Goal: Communication & Community: Ask a question

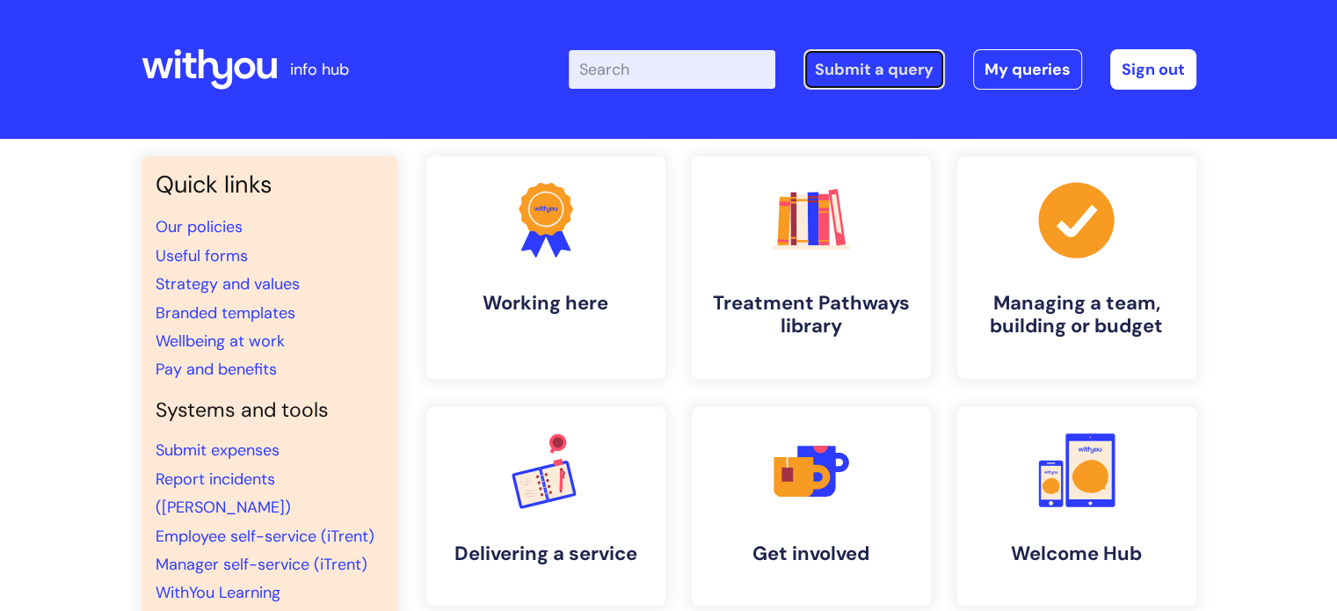
click at [832, 72] on link "Submit a query" at bounding box center [875, 69] width 142 height 40
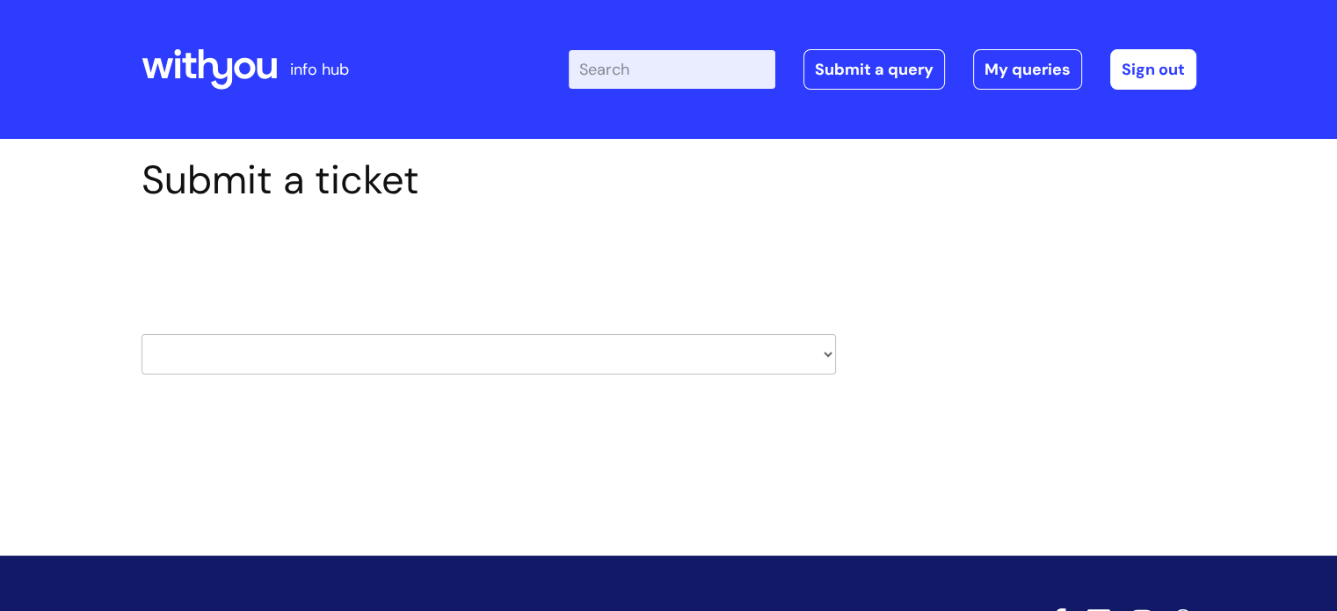
click at [632, 348] on select "HR / People IT and Support Clinical Drug Alerts Finance Accounts Data Support T…" at bounding box center [489, 354] width 695 height 40
select select "finance_accounts"
click at [142, 334] on select "HR / People IT and Support Clinical Drug Alerts Finance Accounts Data Support T…" at bounding box center [489, 354] width 695 height 40
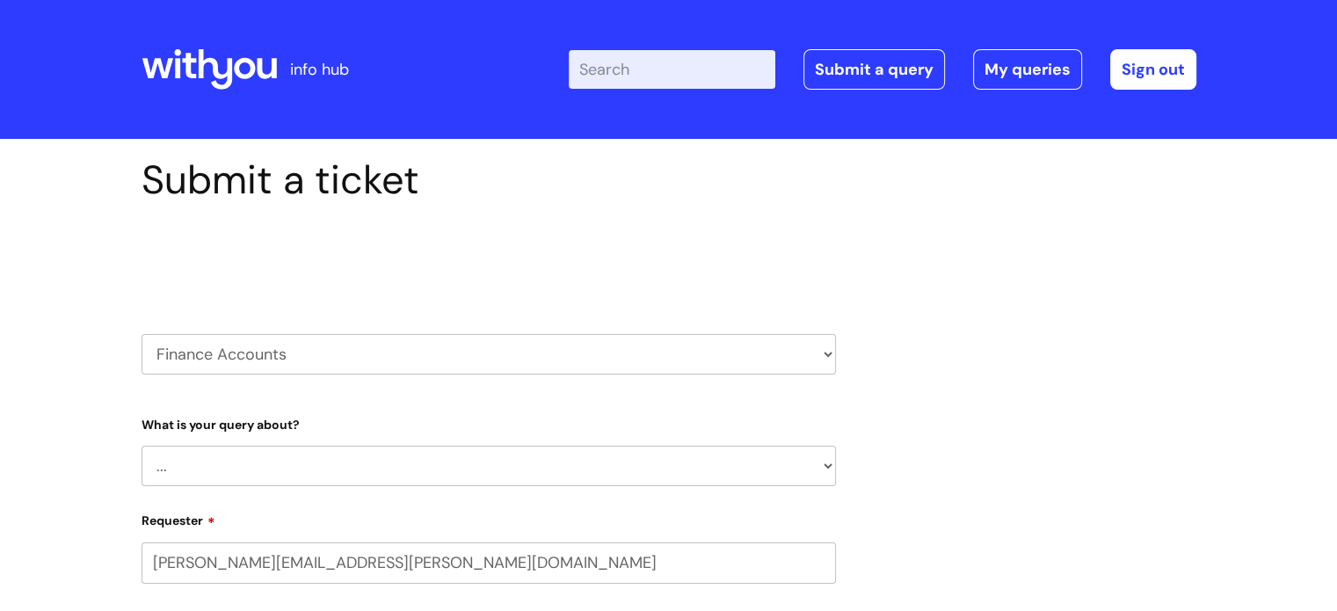
click at [260, 456] on select "... Finance Systems Finance Requests (inc. Expenses) Invoices Research" at bounding box center [489, 466] width 695 height 40
select select "Finance Requests (inc. Expenses)"
click at [142, 446] on select "... Finance Systems Finance Requests (inc. Expenses) Invoices Research" at bounding box center [489, 466] width 695 height 40
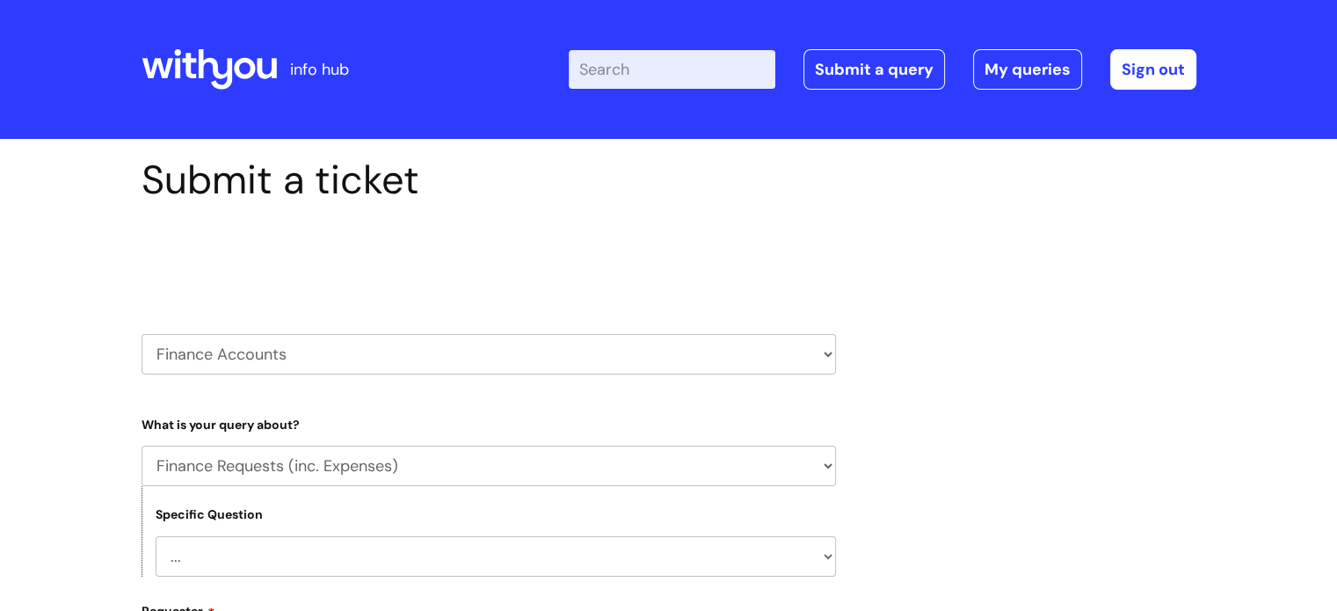
click at [232, 549] on select "... Budgets Expenses Getting Edits/Revisions New Supplier Purchase cards/ Petty…" at bounding box center [496, 556] width 680 height 40
select select "Purchase cards/ [PERSON_NAME] Cash Cards"
click at [156, 536] on select "... Budgets Expenses Getting Edits/Revisions New Supplier Purchase cards/ Petty…" at bounding box center [496, 556] width 680 height 40
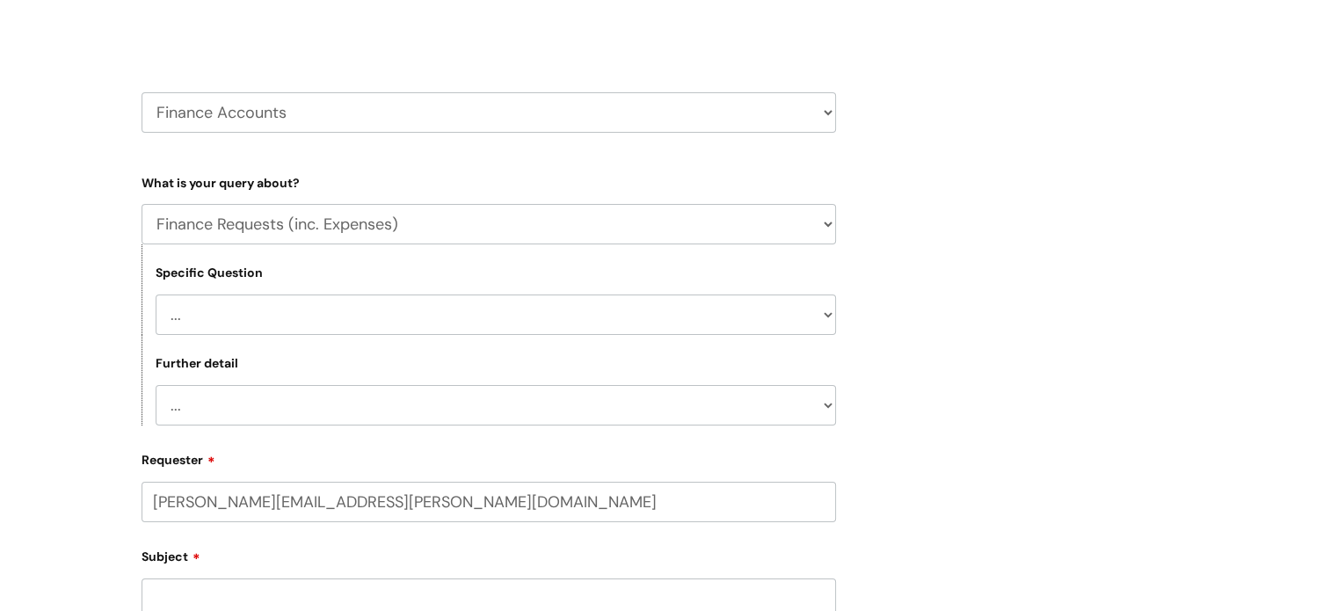
scroll to position [247, 0]
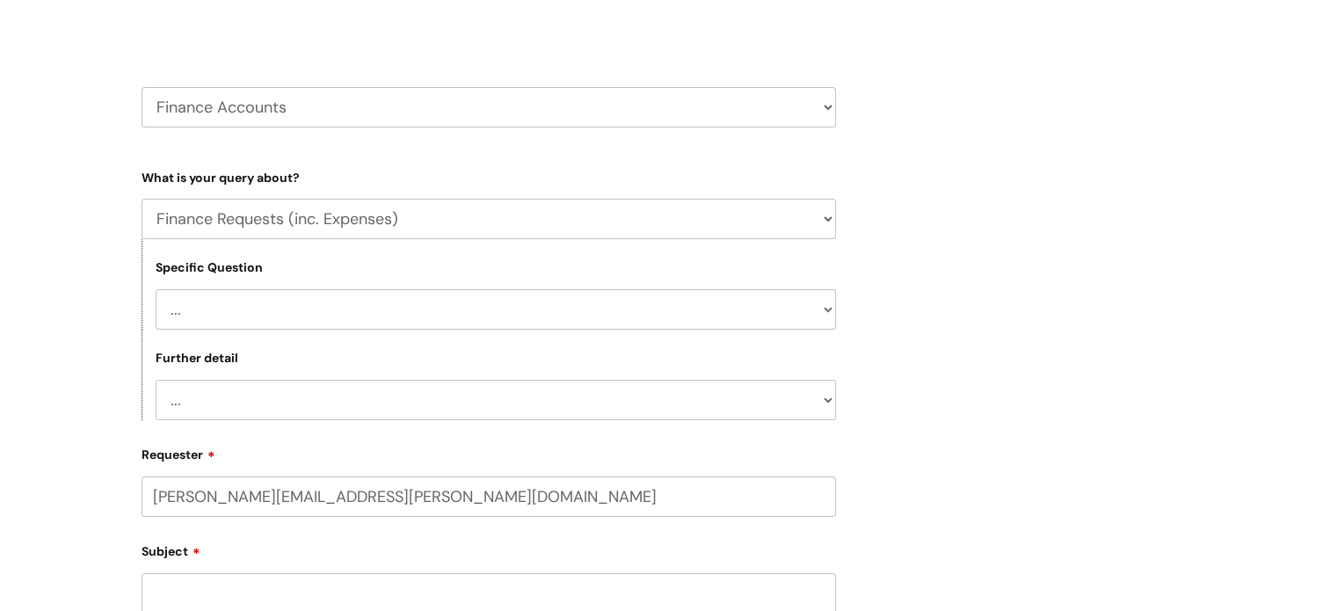
click at [374, 396] on select "... New card application Requesting a card Return submission" at bounding box center [496, 400] width 680 height 40
select select "Requesting a card"
click at [156, 380] on select "... New card application Requesting a card Return submission" at bounding box center [496, 400] width 680 height 40
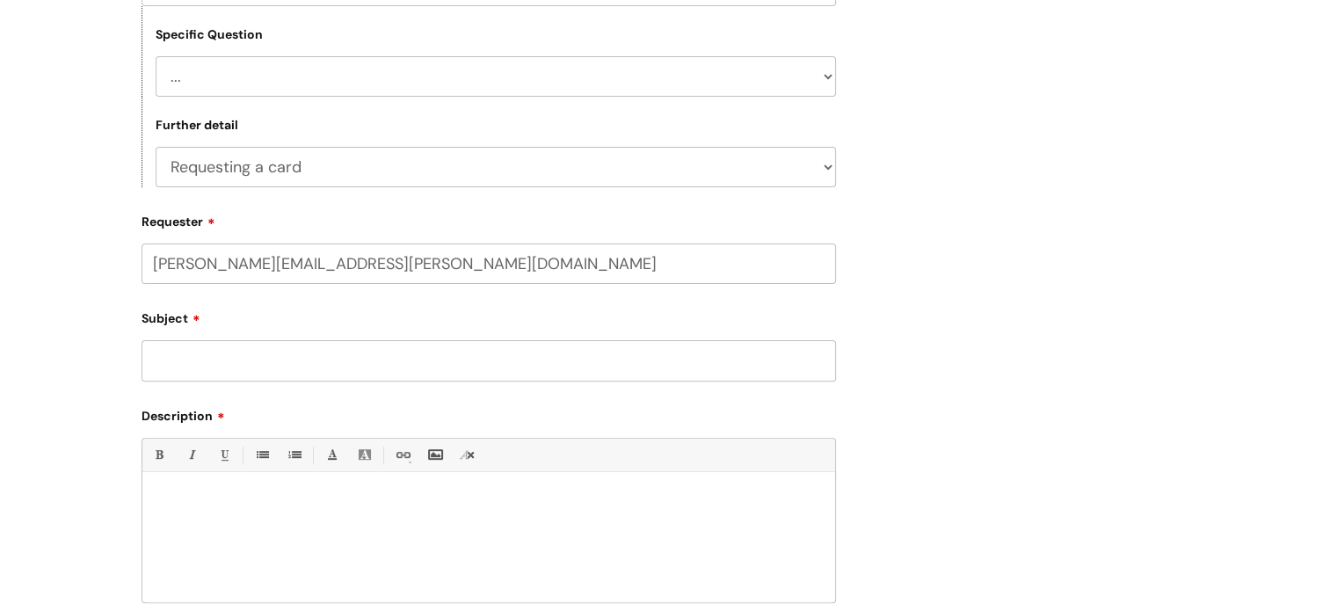
scroll to position [482, 0]
click at [443, 153] on select "... New card application Requesting a card Return submission" at bounding box center [496, 165] width 680 height 40
click at [289, 349] on input "Subject" at bounding box center [489, 358] width 695 height 40
type input "Issues with Login"
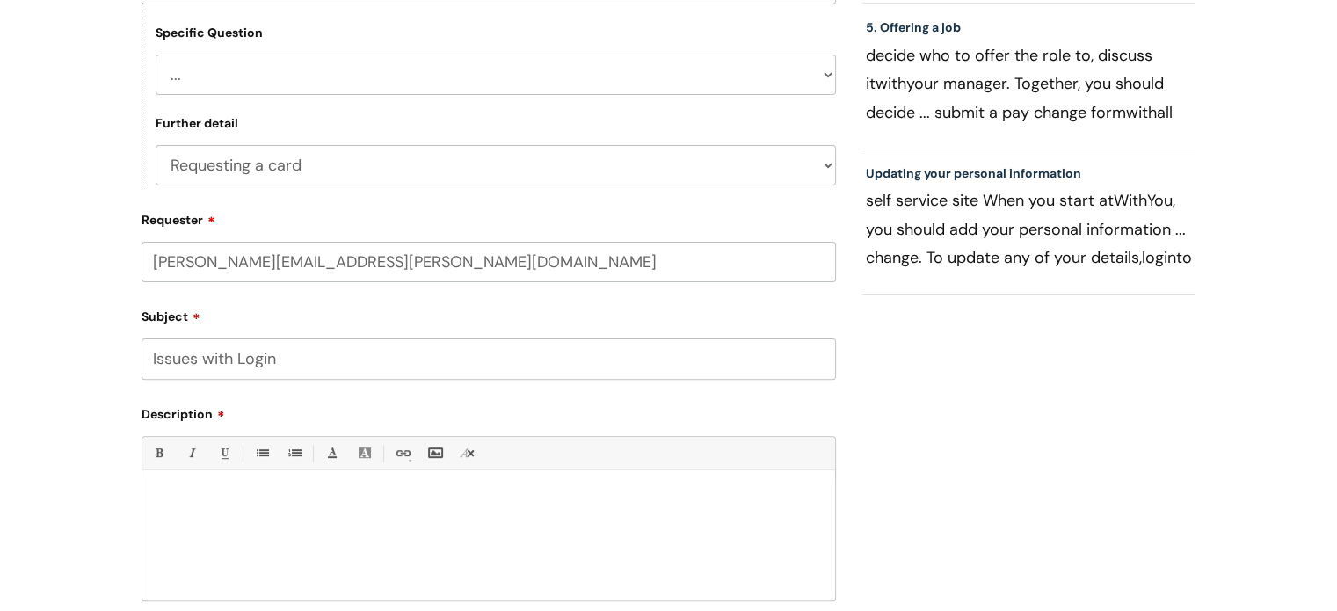
click at [242, 488] on div at bounding box center [488, 539] width 693 height 121
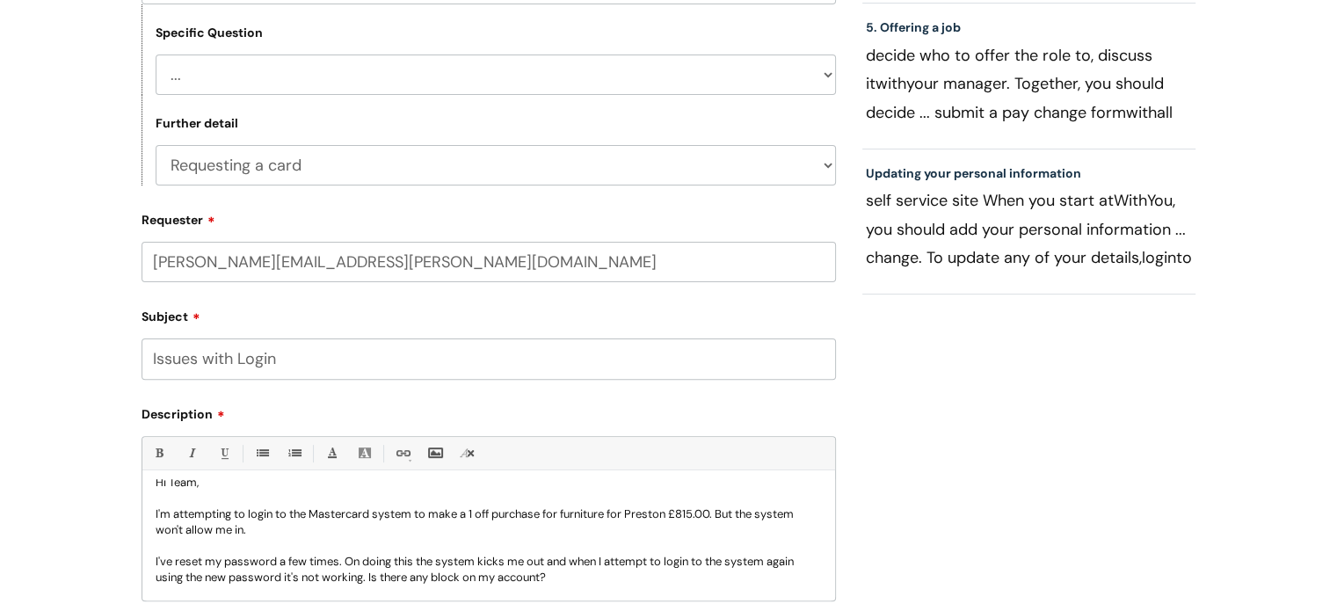
scroll to position [33, 0]
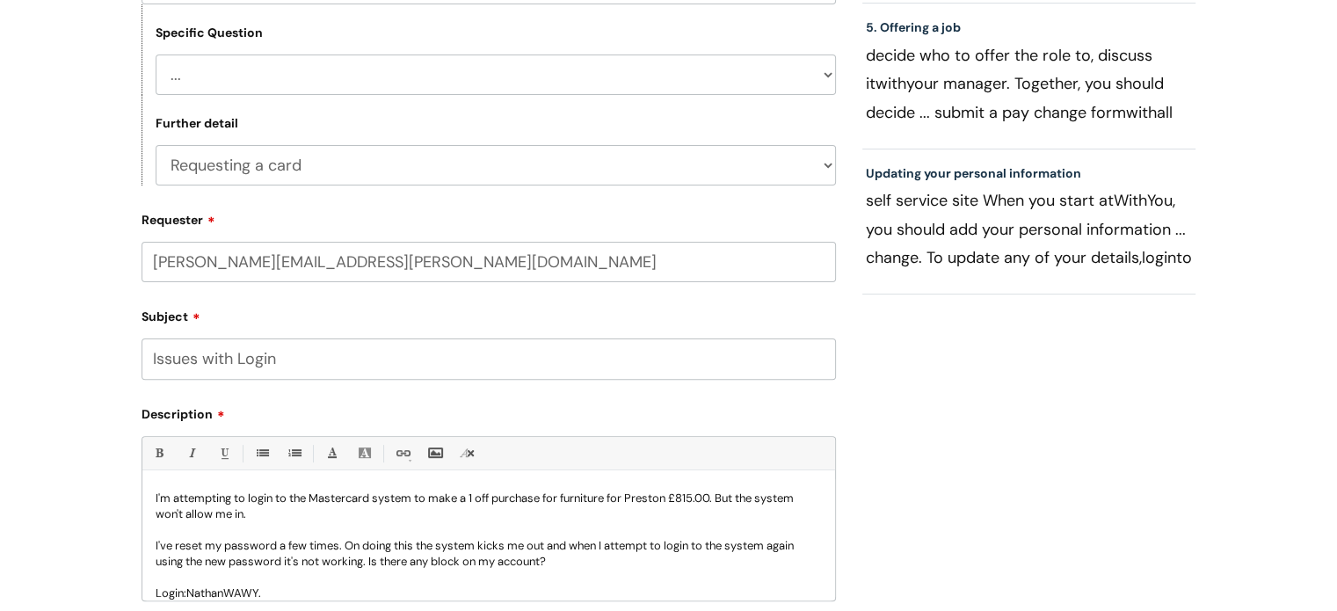
click at [185, 593] on p "Login:NathanWAWY." at bounding box center [489, 594] width 666 height 16
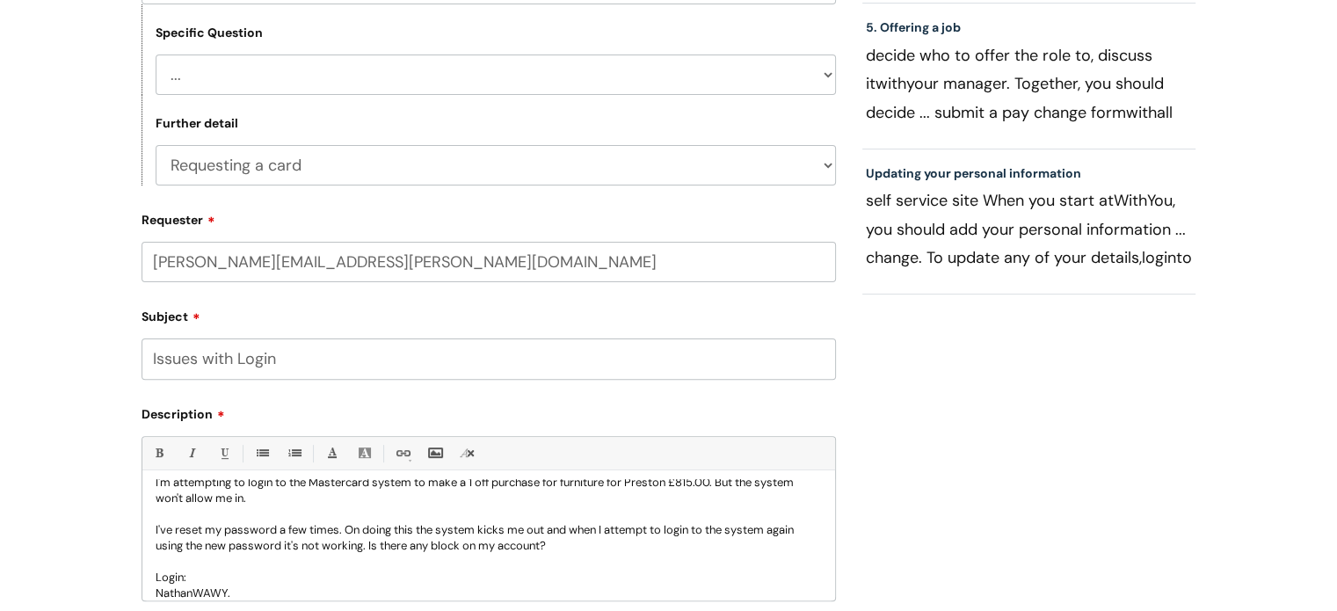
scroll to position [47, 0]
click at [266, 571] on p "Login: NathanWAWY." at bounding box center [489, 579] width 666 height 16
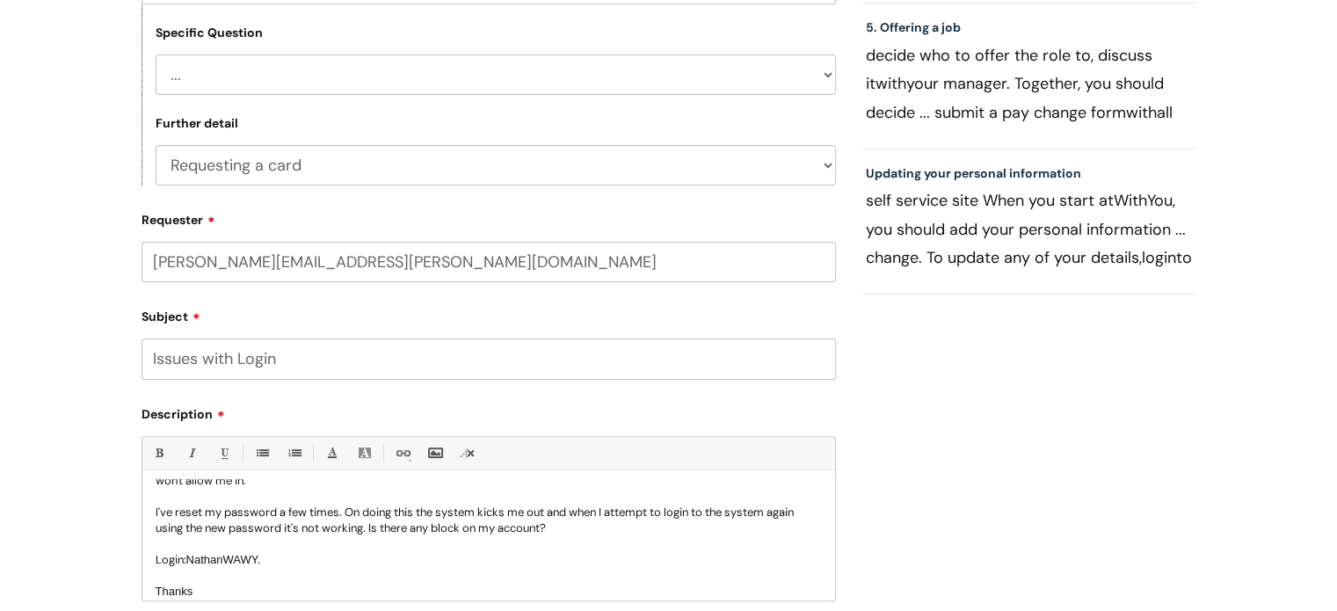
scroll to position [82, 0]
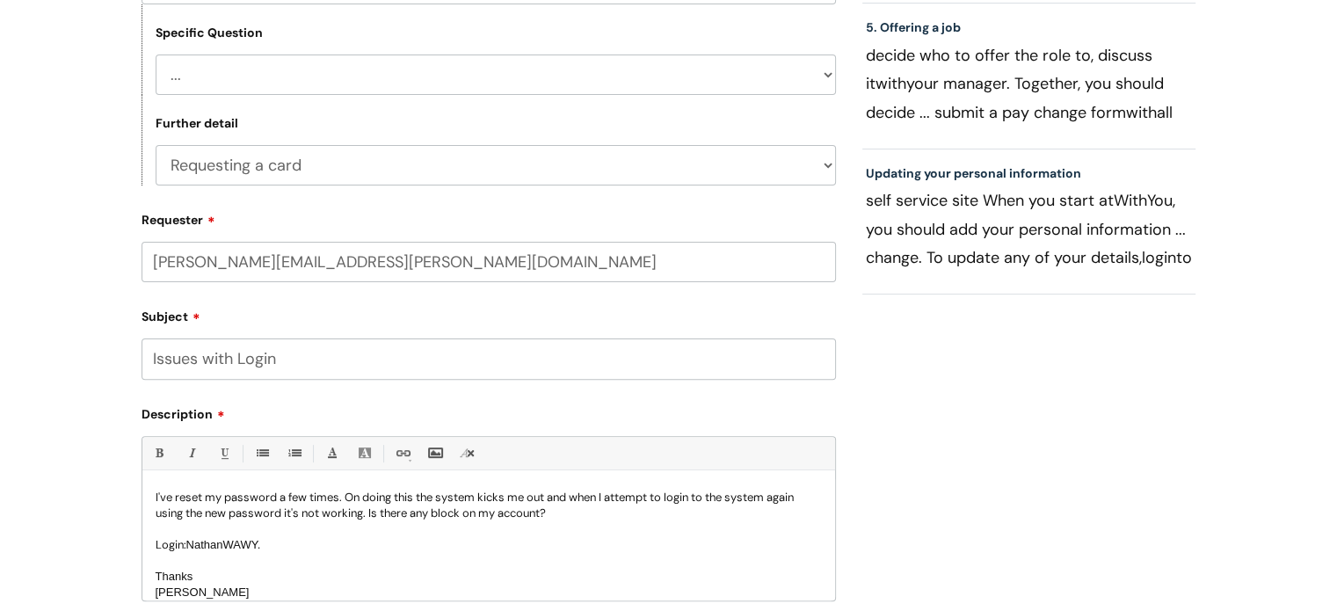
click at [266, 549] on p "Login: NathanWAWY." at bounding box center [489, 545] width 666 height 16
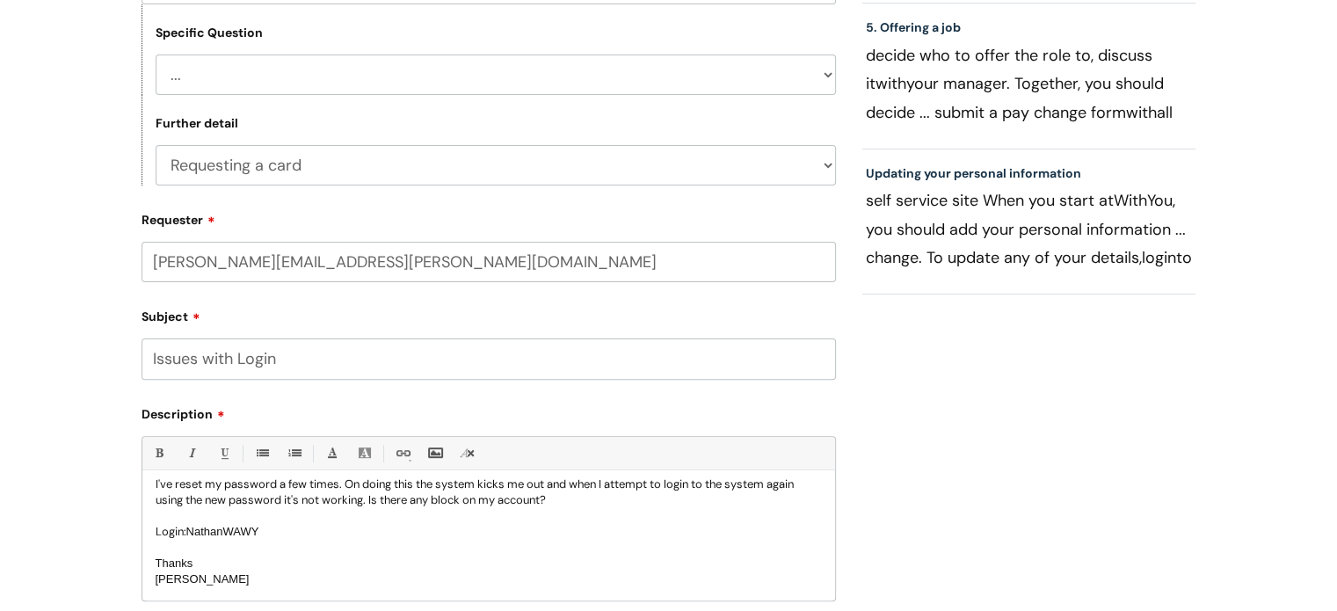
click at [179, 592] on div "Hi Team, I'm attempting to login to the Mastercard system to make a 1 off purch…" at bounding box center [488, 539] width 693 height 121
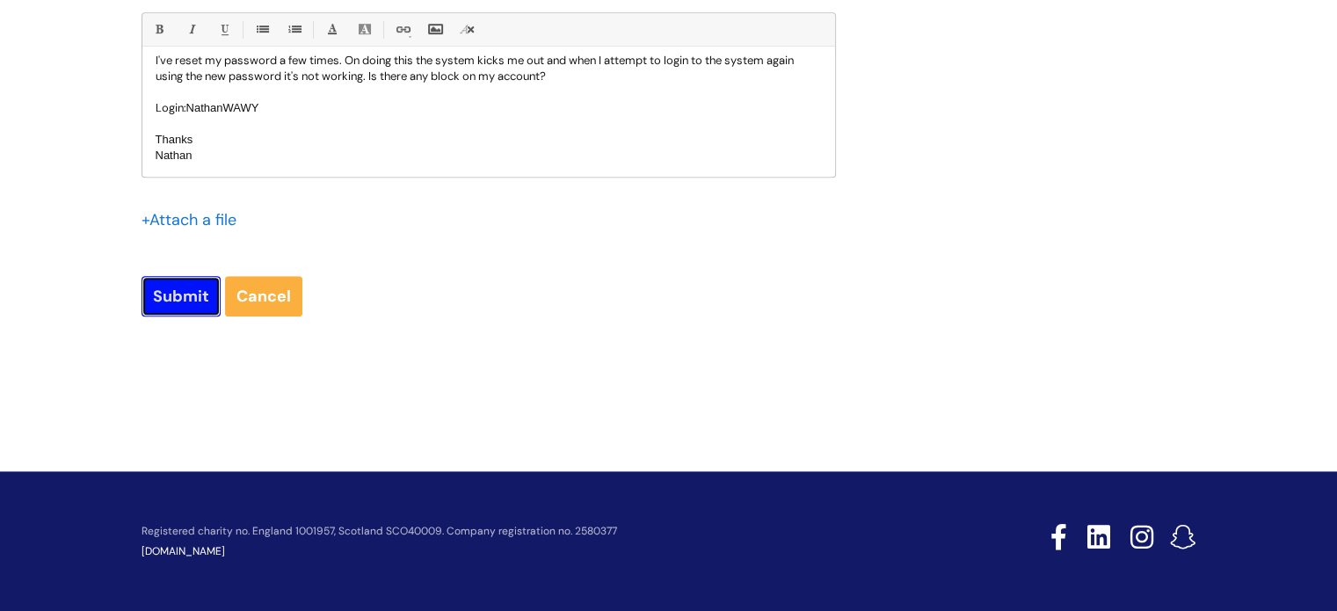
click at [166, 294] on input "Submit" at bounding box center [181, 296] width 79 height 40
type input "Please Wait..."
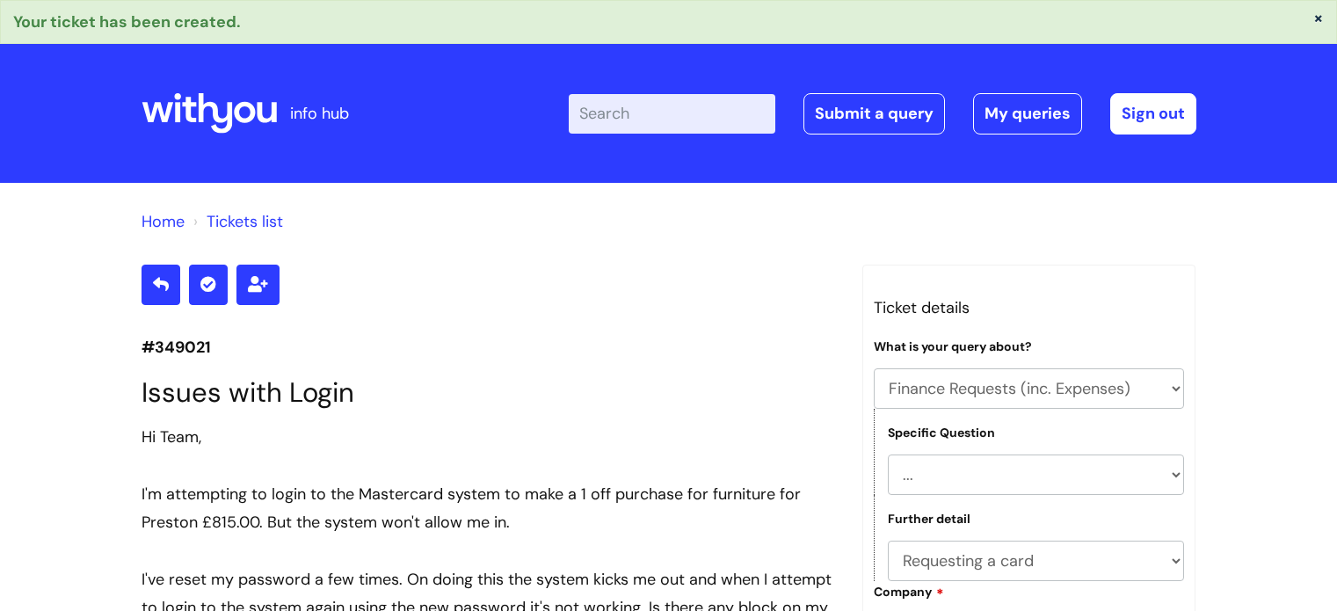
select select "Finance Requests (inc. Expenses)"
select select "Purchase cards/ [PERSON_NAME] Cash Cards"
select select "Requesting a card"
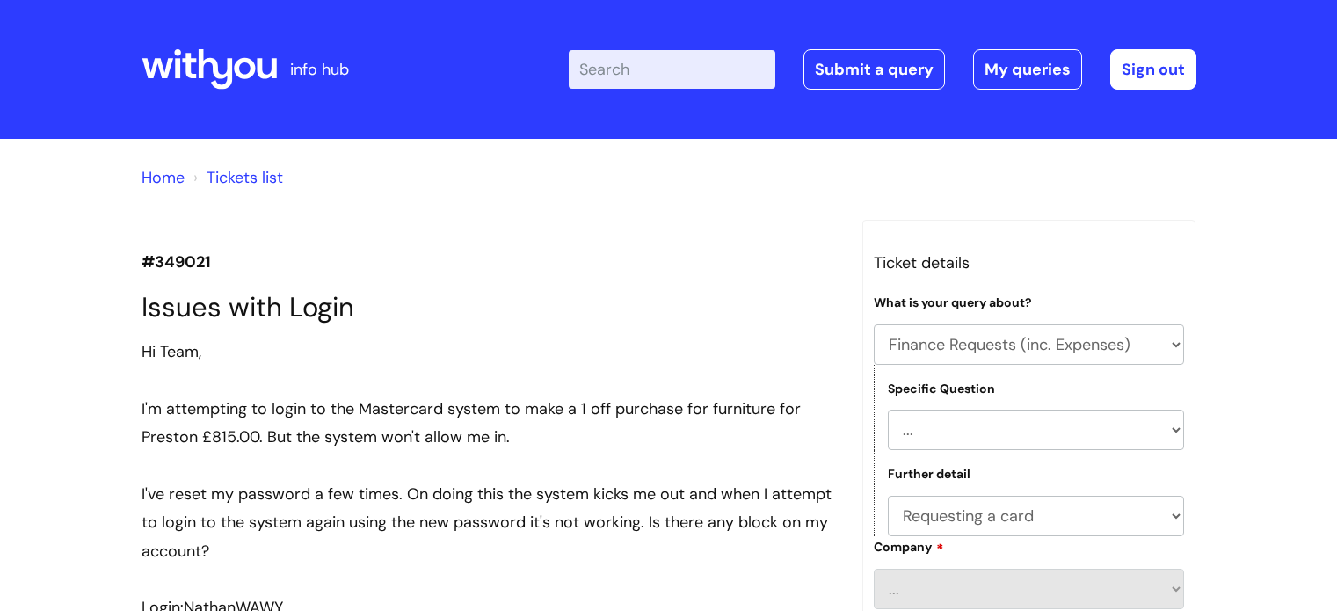
select select "Finance Requests (inc. Expenses)"
select select "Purchase cards/ [PERSON_NAME] Cash Cards"
select select "Requesting a card"
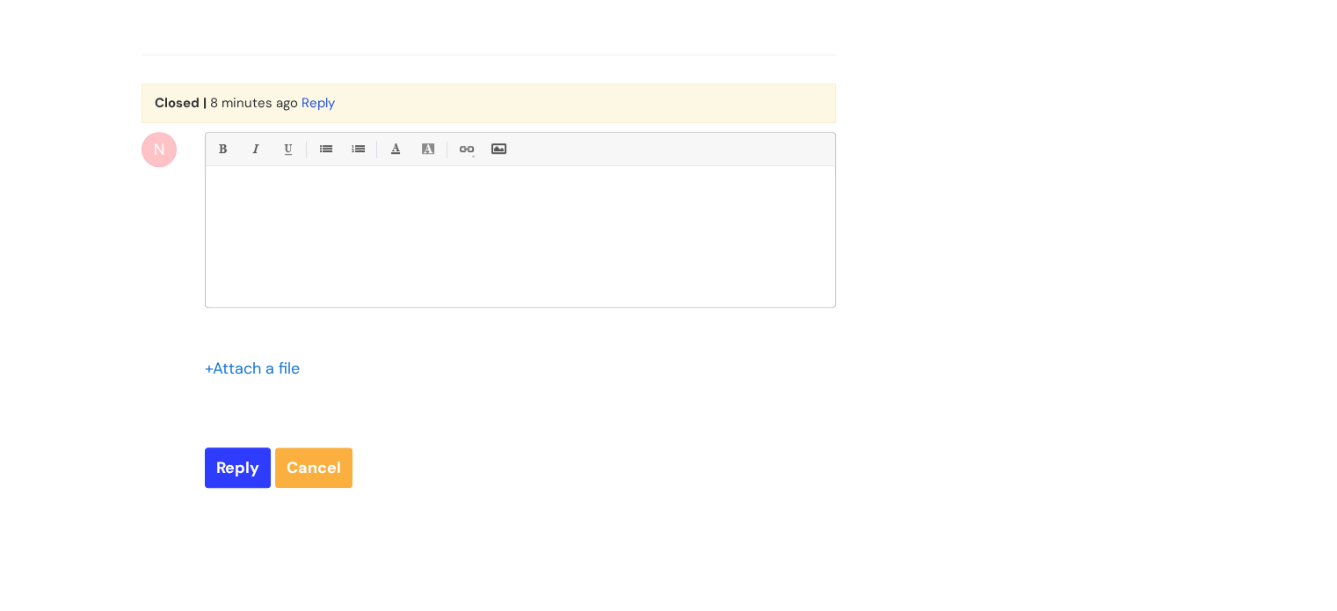
scroll to position [1270, 0]
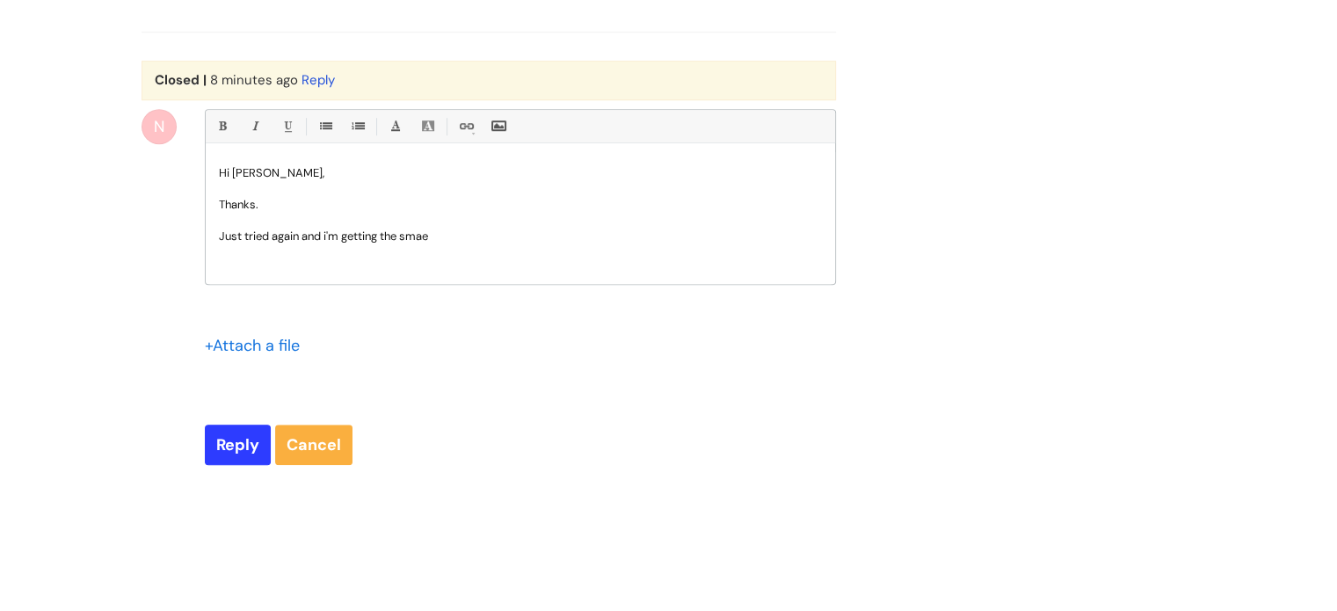
click at [299, 244] on p "Just tried again and i'm getting the smae" at bounding box center [520, 237] width 603 height 16
click at [587, 244] on p "Just tried again with the password you arranged, and i'm getting the smae" at bounding box center [520, 237] width 603 height 16
click at [507, 244] on p "Just tried again with the password you arranged, and i'm getting the same" at bounding box center [520, 237] width 603 height 16
drag, startPoint x: 510, startPoint y: 266, endPoint x: 477, endPoint y: 263, distance: 33.6
click at [477, 244] on p "Just tried again with the password you arranged, and i'm getting the same" at bounding box center [520, 237] width 603 height 16
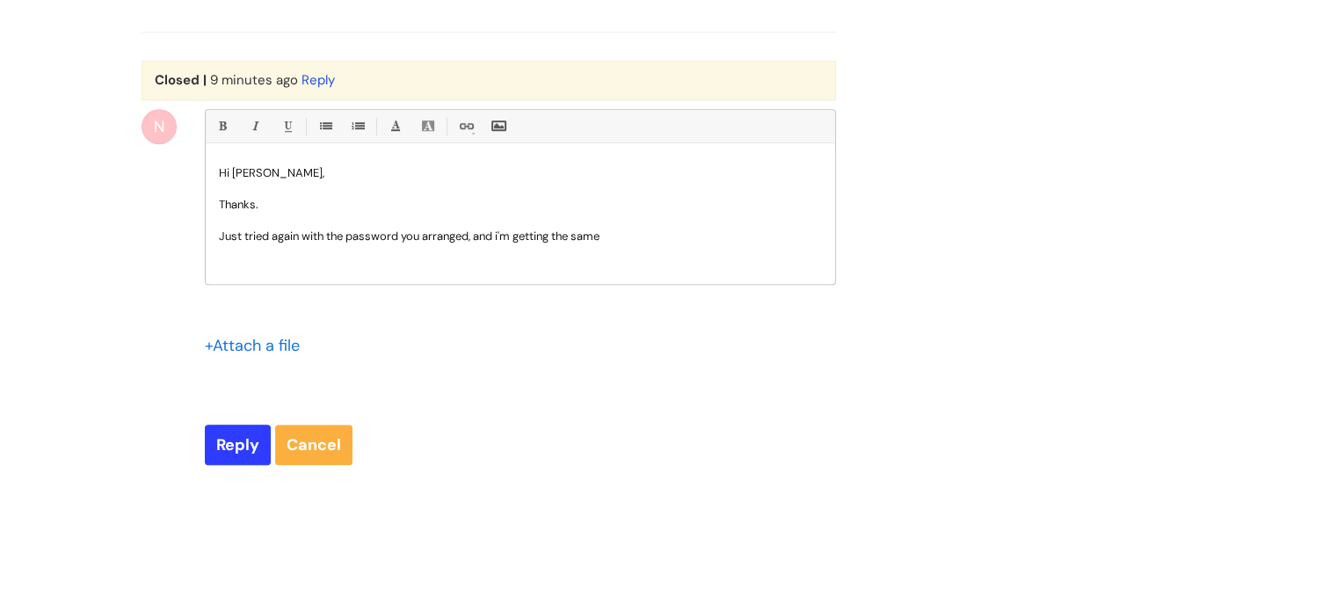
click at [620, 244] on p "Just tried again with the password you arranged, and i'm getting the same" at bounding box center [520, 237] width 603 height 16
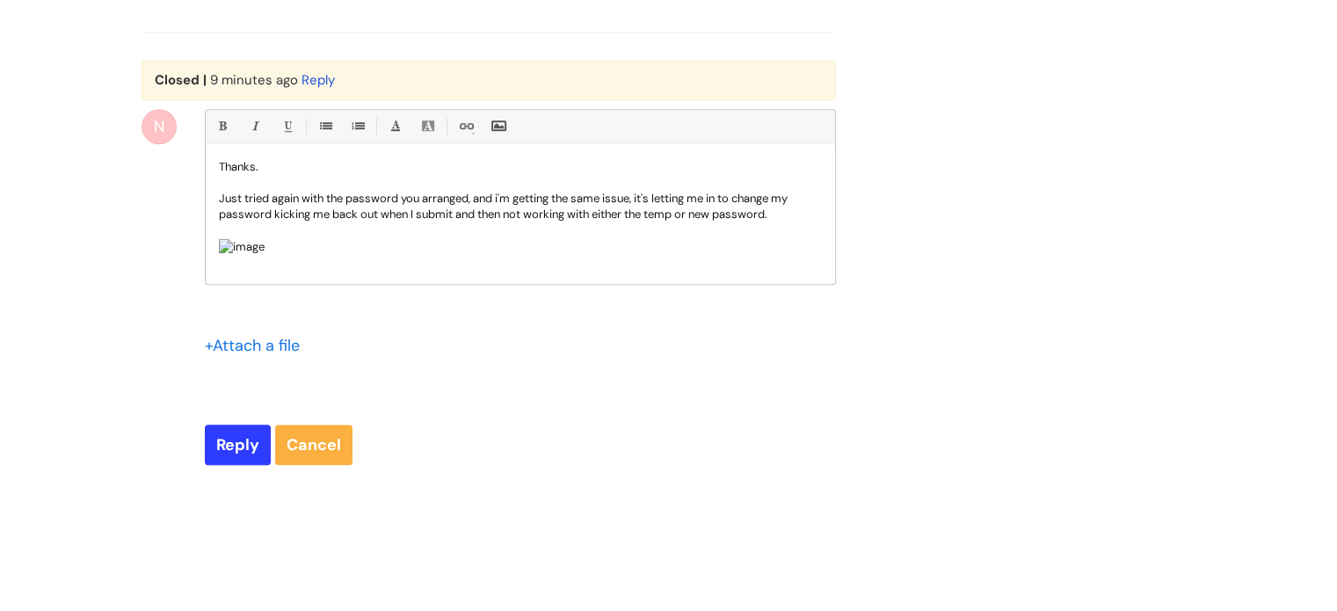
scroll to position [513, 0]
click at [215, 465] on input "Reply" at bounding box center [238, 445] width 66 height 40
type input "Please Wait..."
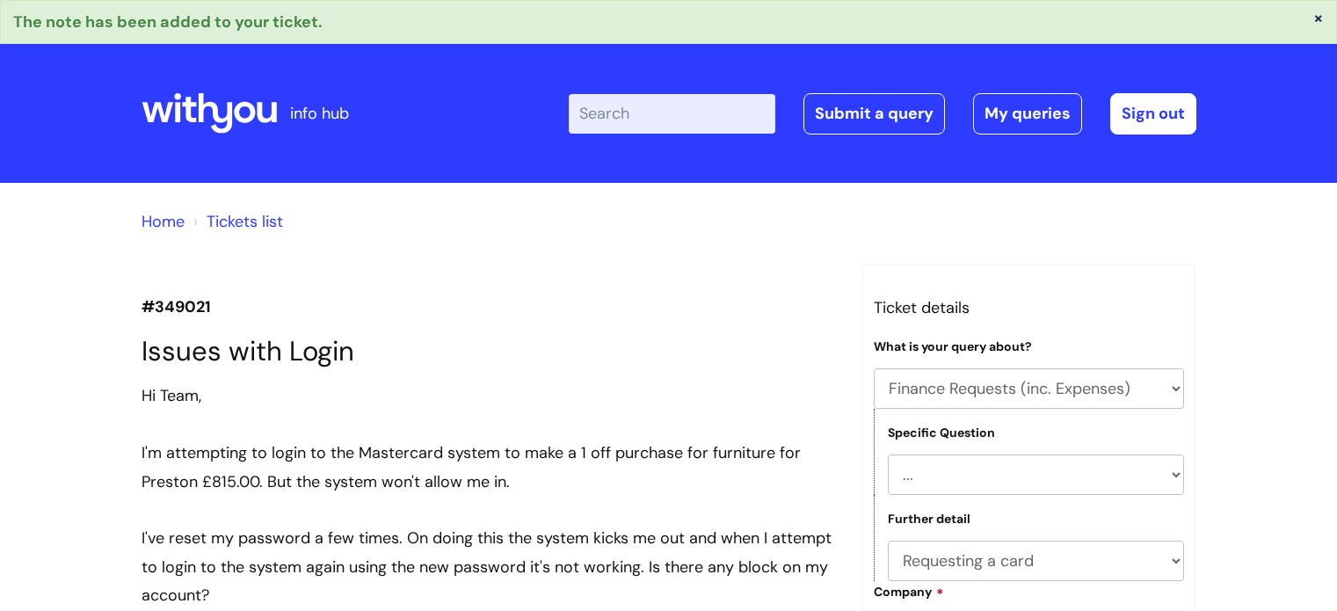
select select "Finance Requests (inc. Expenses)"
select select "Purchase cards/ [PERSON_NAME] Cash Cards"
select select "Requesting a card"
